Goal: Task Accomplishment & Management: Use online tool/utility

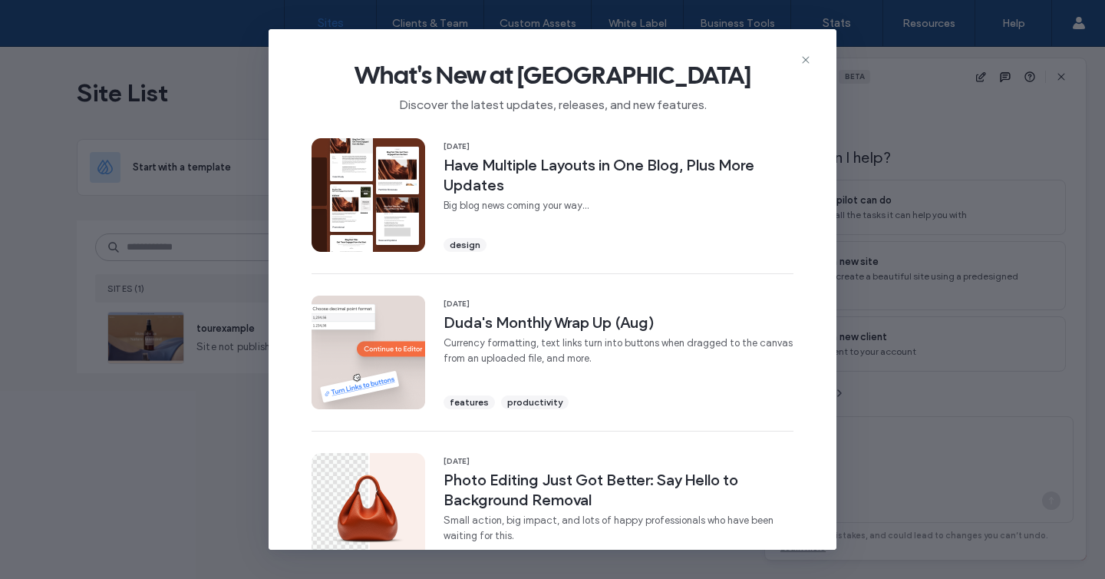
scroll to position [8, 0]
click at [799, 58] on div "What's New at Duda Discover the latest updates, releases, and new features." at bounding box center [553, 80] width 568 height 103
click at [801, 55] on icon at bounding box center [805, 60] width 12 height 12
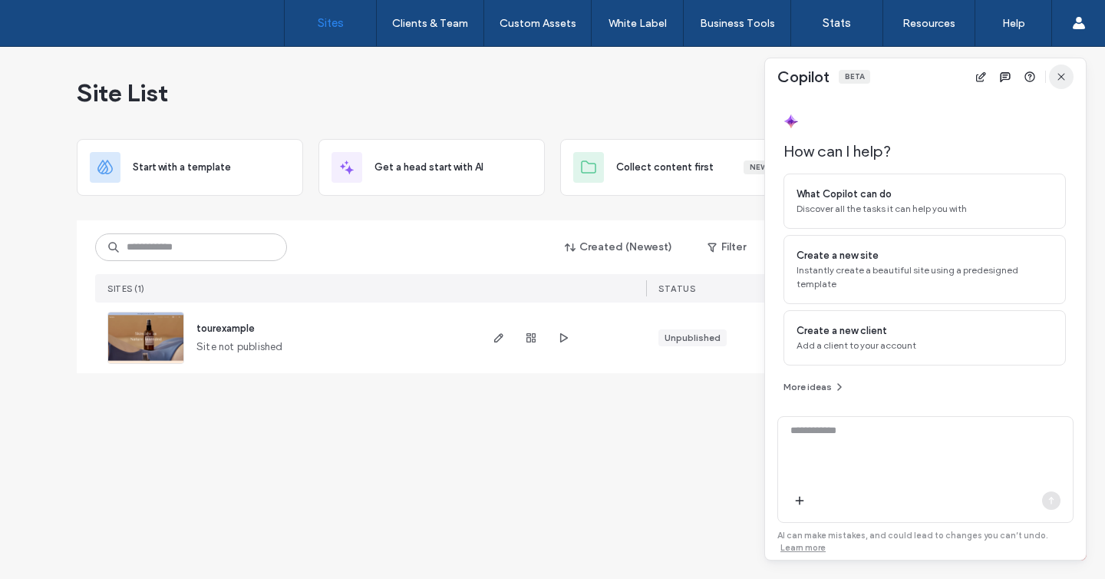
click at [1059, 82] on icon "button" at bounding box center [1061, 77] width 12 height 12
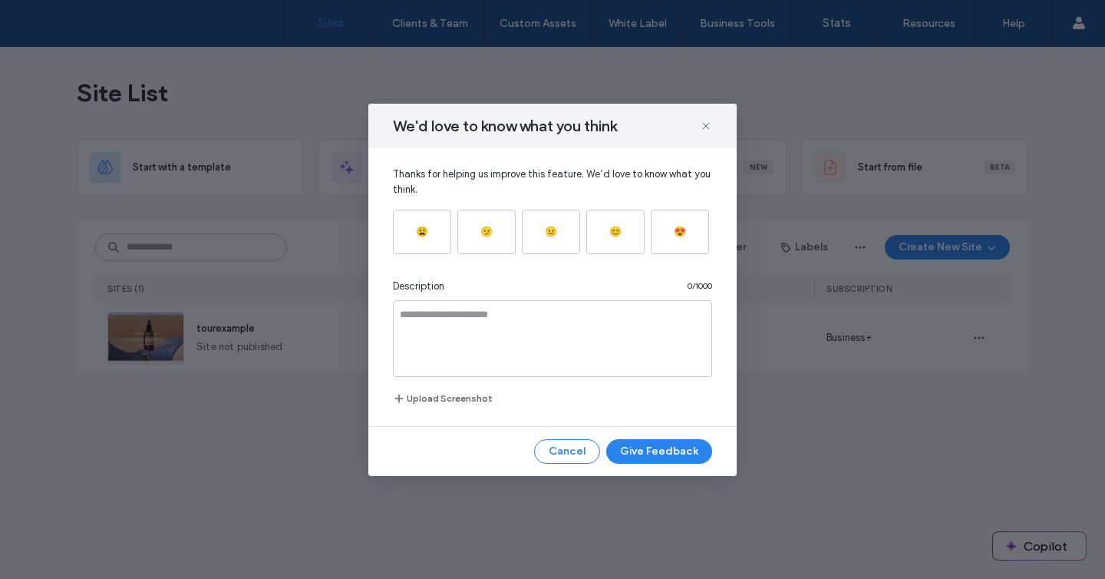
click at [708, 124] on icon at bounding box center [706, 126] width 12 height 12
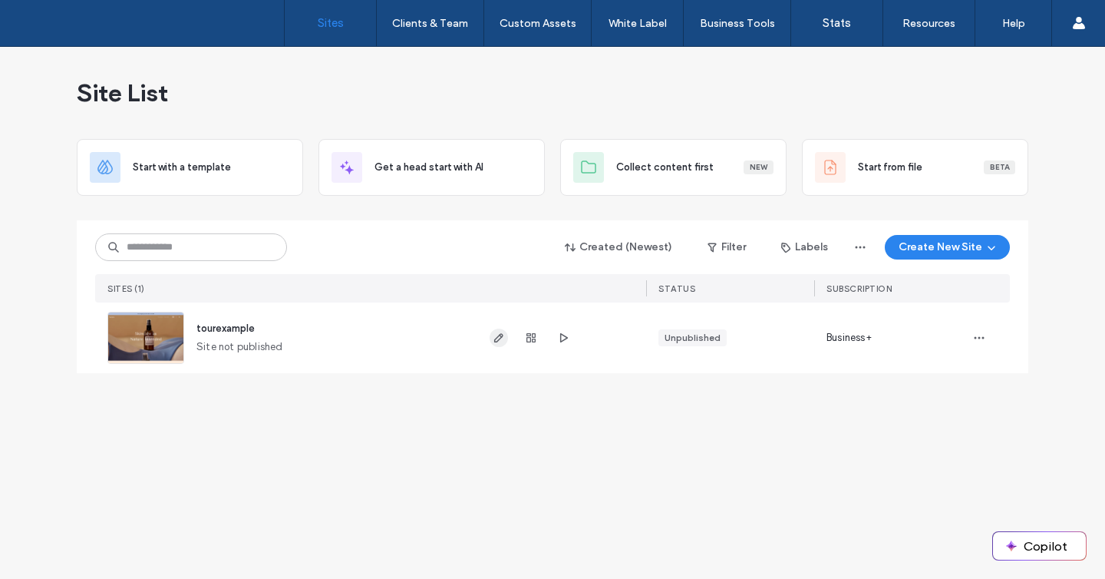
click at [503, 338] on icon "button" at bounding box center [499, 337] width 12 height 12
click at [506, 333] on span "button" at bounding box center [499, 337] width 18 height 18
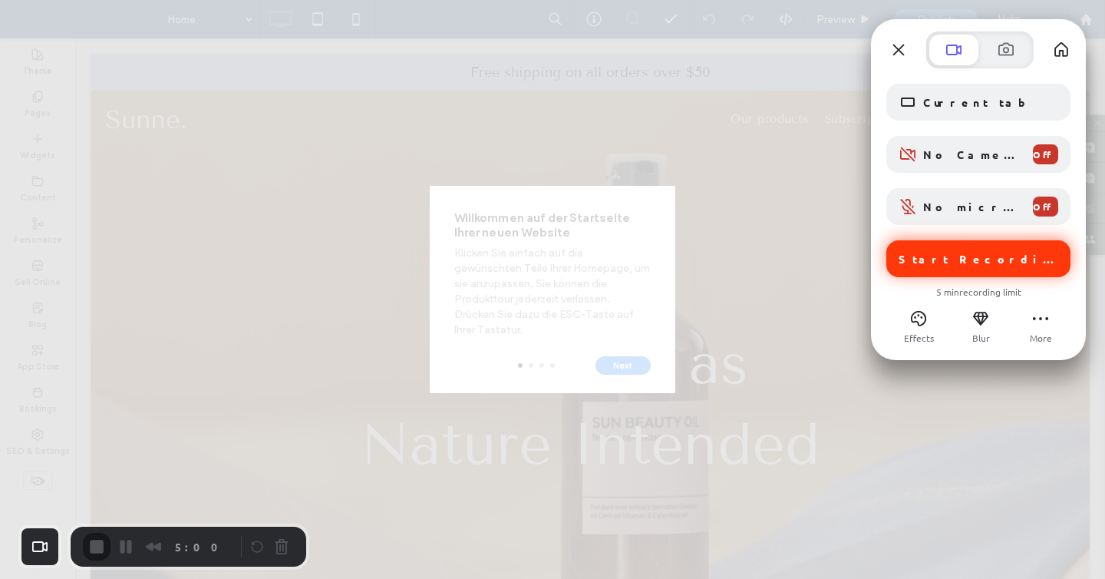
click at [923, 260] on span "Start Recording" at bounding box center [978, 259] width 160 height 14
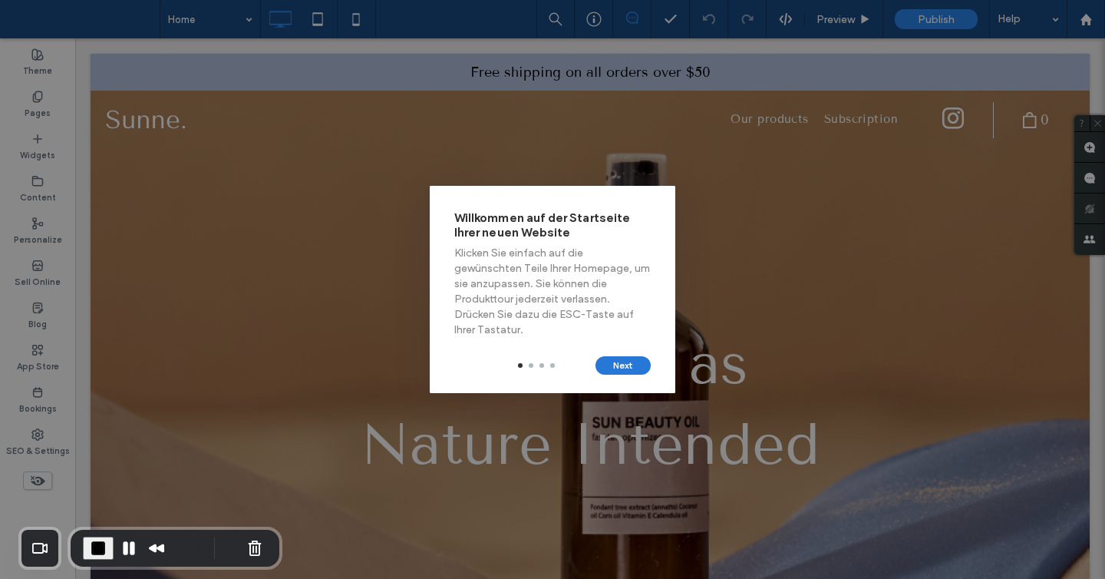
click at [626, 368] on button "Next" at bounding box center [622, 365] width 55 height 18
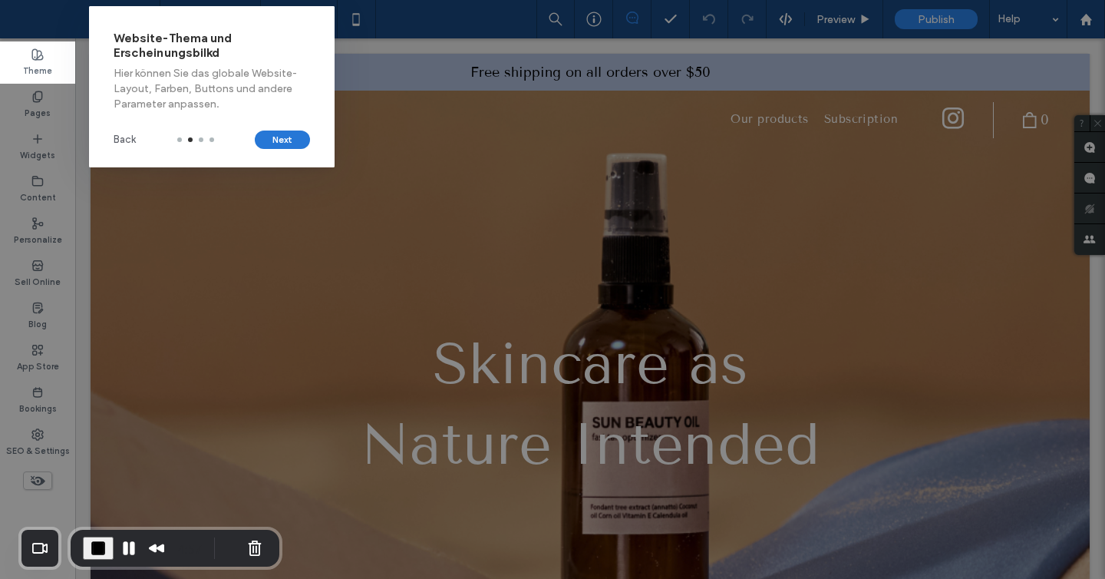
click at [289, 134] on button "Next" at bounding box center [282, 139] width 55 height 18
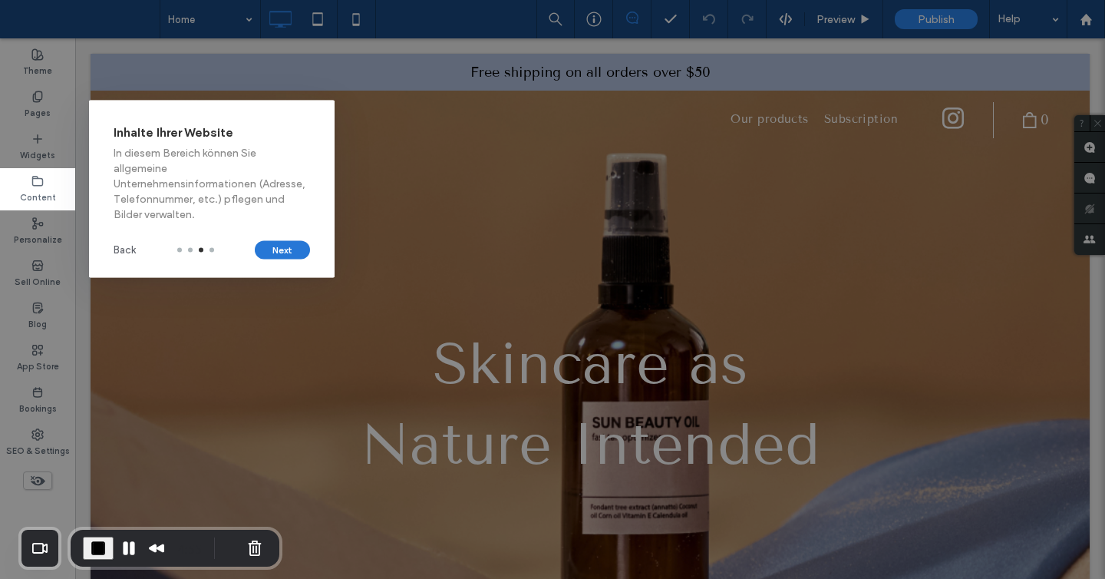
click at [292, 252] on button "Next" at bounding box center [282, 250] width 55 height 18
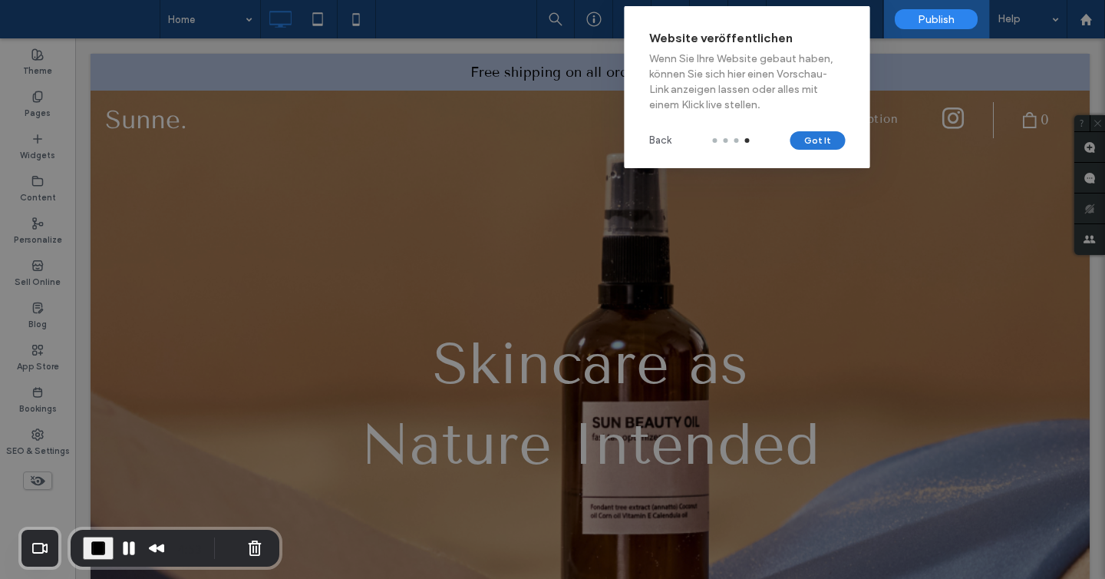
click at [823, 143] on button "Got It" at bounding box center [817, 140] width 55 height 18
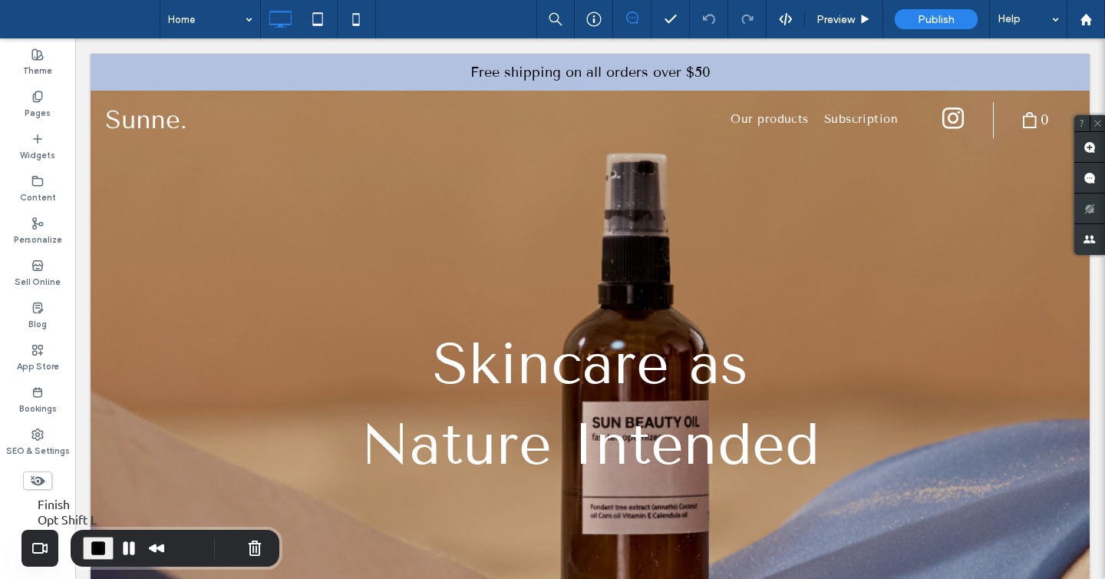
click at [100, 544] on span "End Recording" at bounding box center [98, 548] width 18 height 18
